Goal: Information Seeking & Learning: Learn about a topic

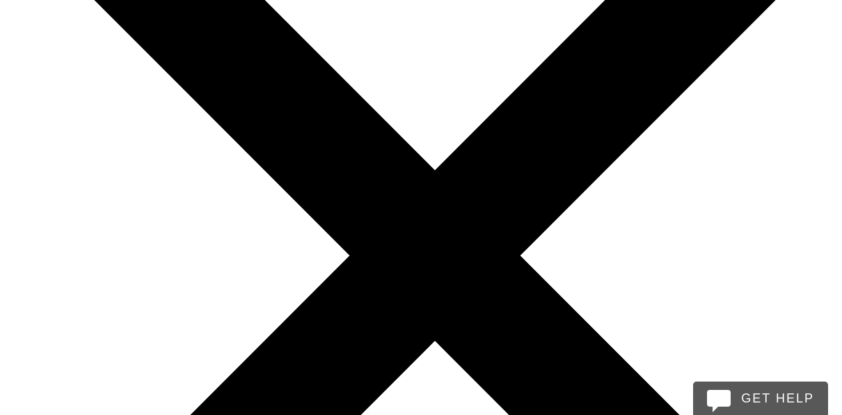
scroll to position [418, 0]
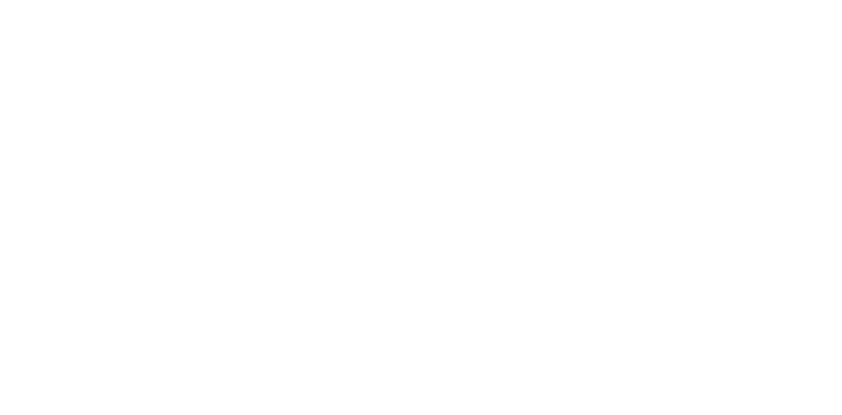
scroll to position [418, 0]
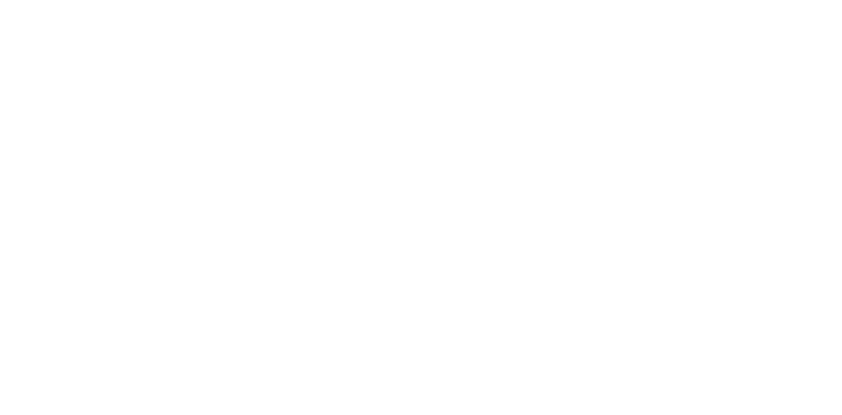
scroll to position [397, 0]
